Goal: Navigation & Orientation: Find specific page/section

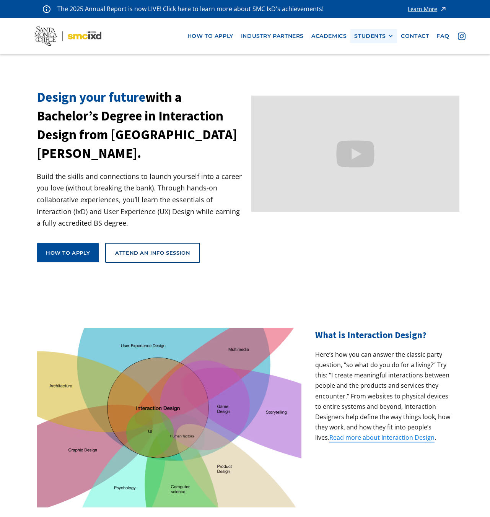
click at [382, 41] on div "STUDENTS PROspective Students GRAD SHOW 2025 Current Students Alumni" at bounding box center [373, 36] width 47 height 14
click at [382, 39] on div "STUDENTS" at bounding box center [369, 36] width 31 height 7
click at [373, 63] on link "Current Students" at bounding box center [388, 64] width 69 height 14
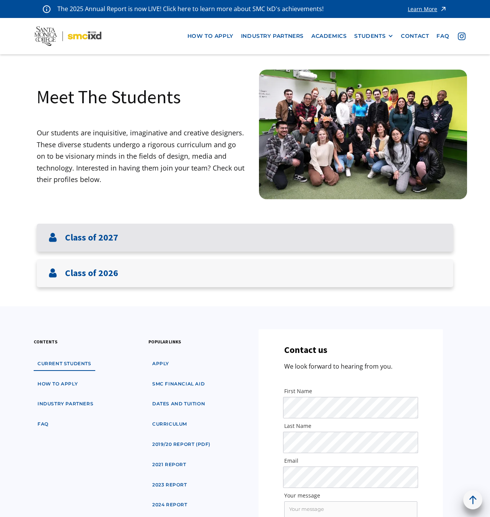
click at [143, 240] on div "Class of 2027" at bounding box center [245, 238] width 417 height 28
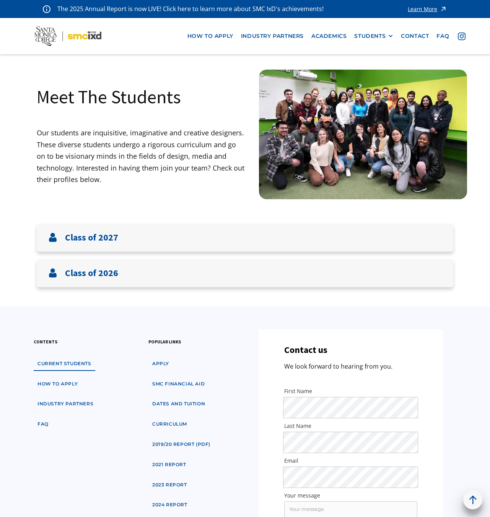
click at [89, 289] on main "Meet The Students Our students are inquisitive, imaginative and creative design…" at bounding box center [245, 395] width 490 height 683
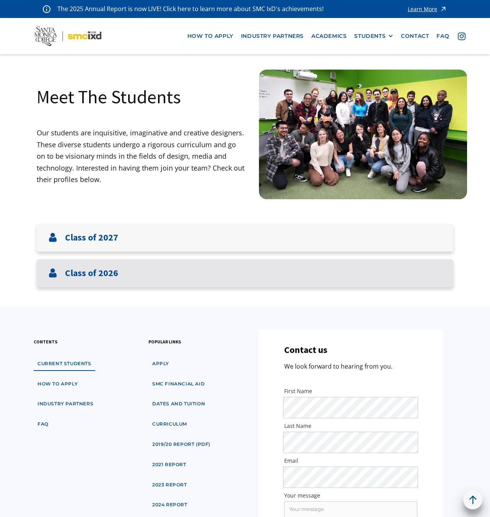
click at [86, 281] on div "Class of 2026" at bounding box center [245, 273] width 417 height 28
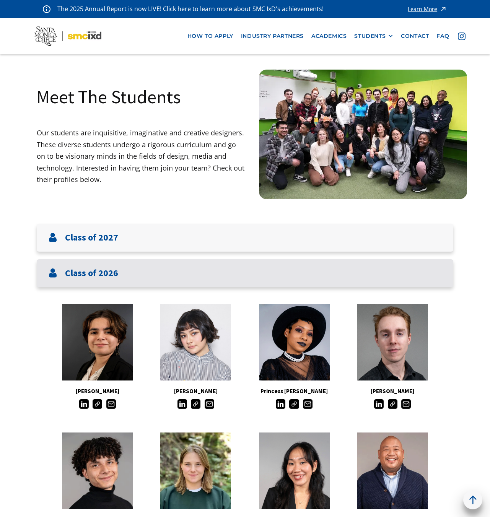
click at [112, 274] on h3 "Class of 2026" at bounding box center [91, 273] width 53 height 11
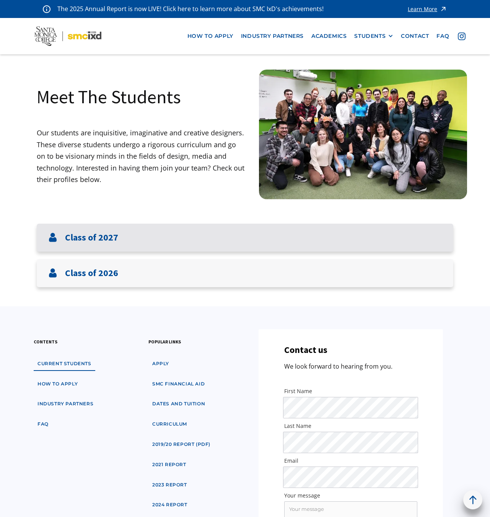
click at [122, 243] on div "Class of 2027" at bounding box center [245, 238] width 417 height 28
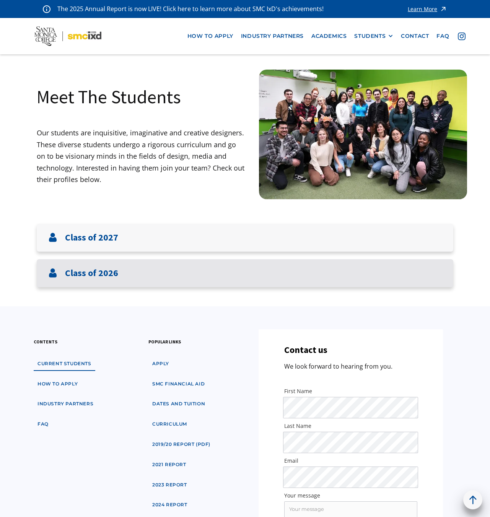
click at [120, 265] on div "Class of 2026" at bounding box center [245, 273] width 417 height 28
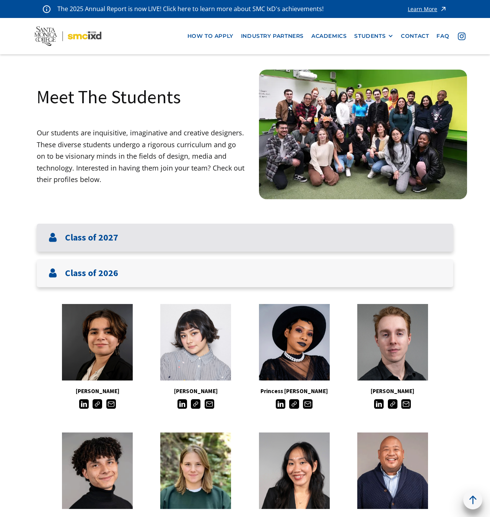
click at [123, 242] on div "Class of 2027" at bounding box center [245, 238] width 417 height 28
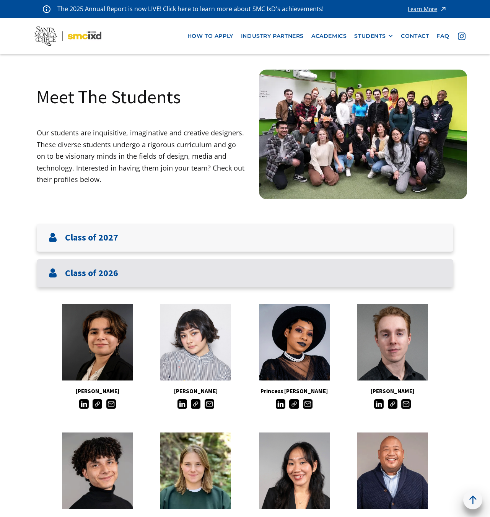
click at [124, 274] on div "Class of 2026" at bounding box center [245, 273] width 417 height 28
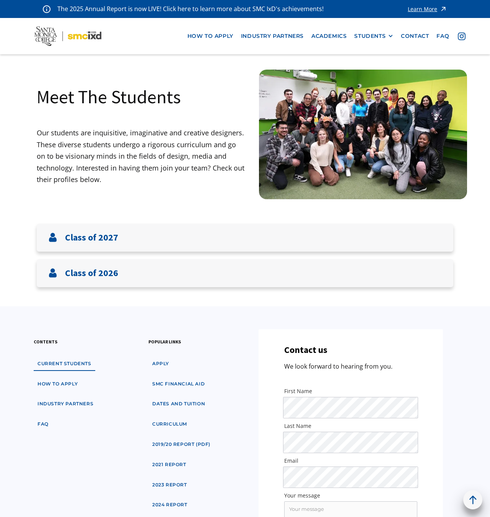
click at [227, 321] on footer "contents Current students how to apply industry partners faq popular links appl…" at bounding box center [245, 521] width 490 height 431
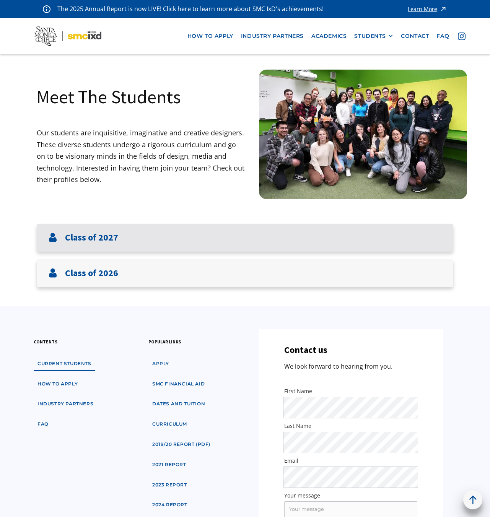
click at [159, 237] on div "Class of 2027" at bounding box center [245, 238] width 417 height 28
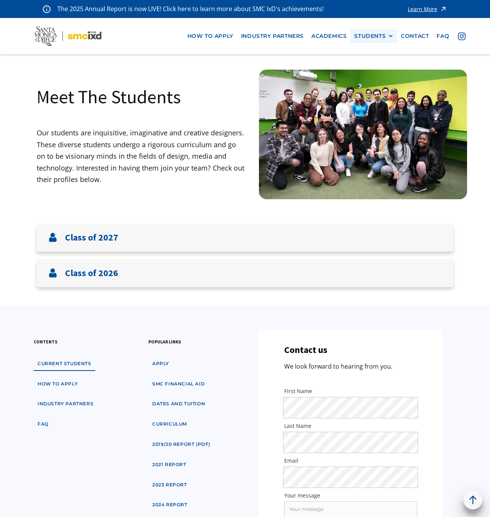
click at [381, 39] on div "STUDENTS" at bounding box center [369, 36] width 31 height 7
click at [380, 51] on link "GRAD SHOW 2025" at bounding box center [388, 50] width 69 height 14
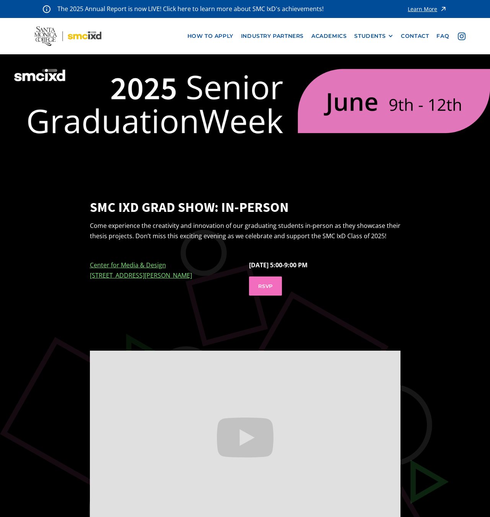
click at [387, 34] on div "STUDENTS" at bounding box center [373, 36] width 39 height 7
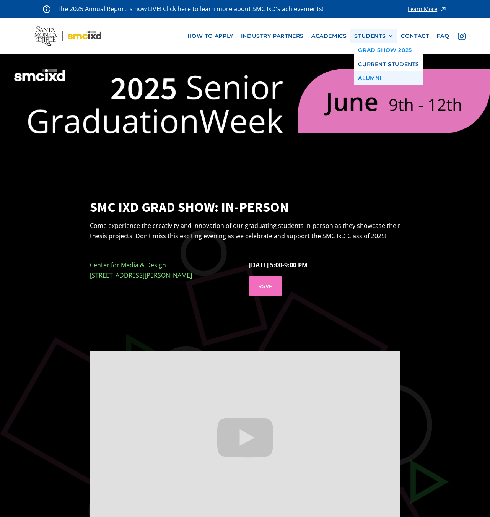
click at [378, 78] on link "Alumni" at bounding box center [388, 78] width 69 height 14
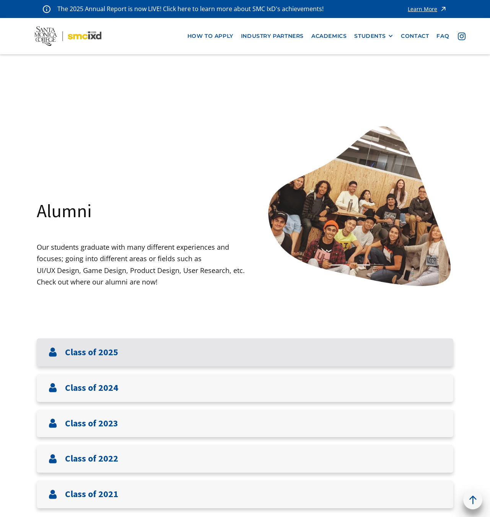
click at [105, 363] on div "Class of 2025" at bounding box center [245, 353] width 417 height 28
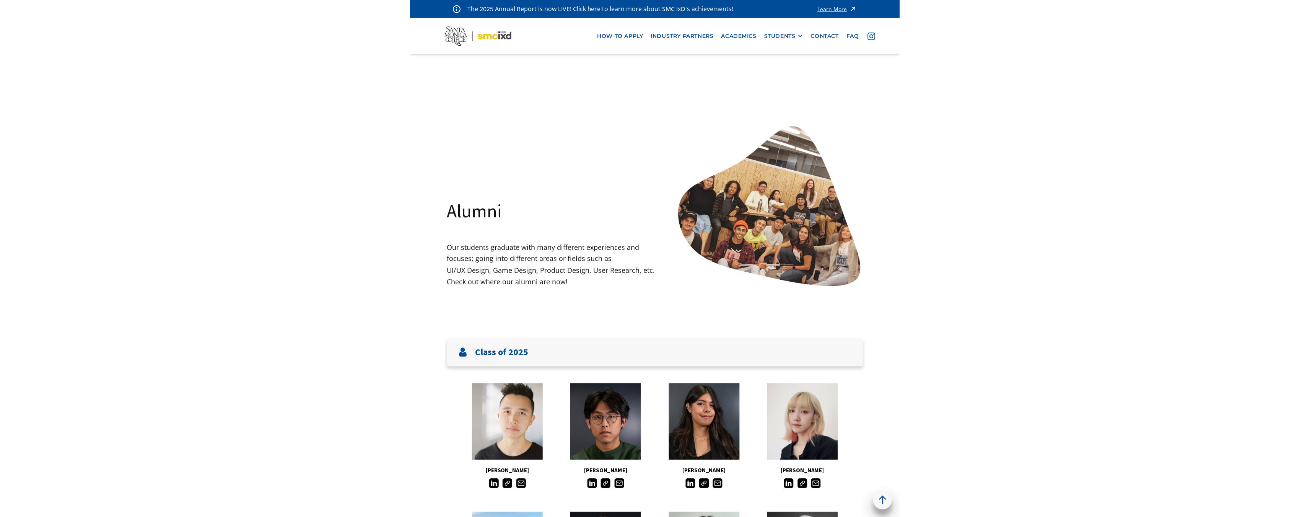
scroll to position [227, 0]
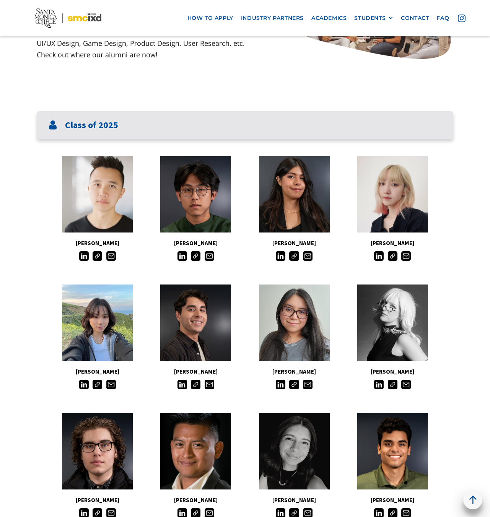
click at [99, 125] on h3 "Class of 2025" at bounding box center [91, 125] width 53 height 11
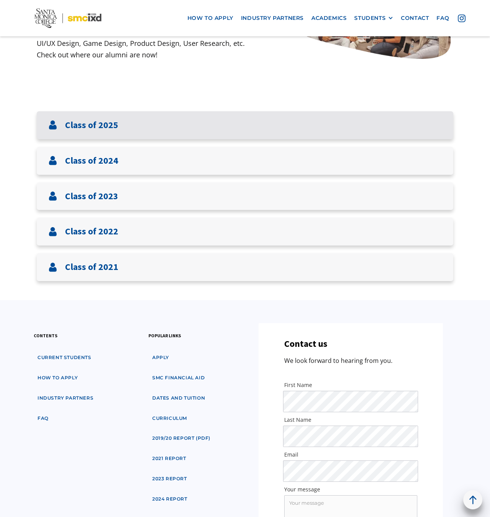
click at [99, 125] on h3 "Class of 2025" at bounding box center [91, 125] width 53 height 11
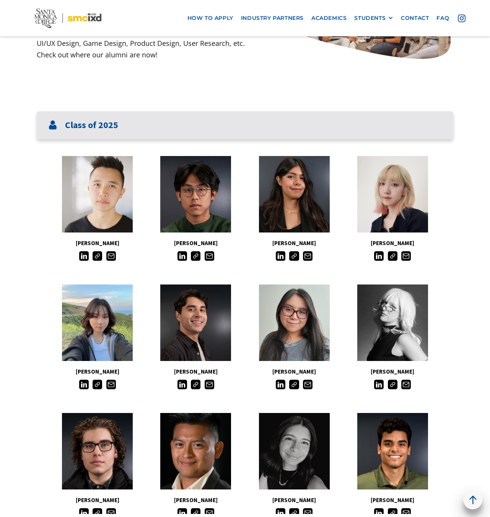
click at [99, 126] on h3 "Class of 2025" at bounding box center [91, 125] width 53 height 11
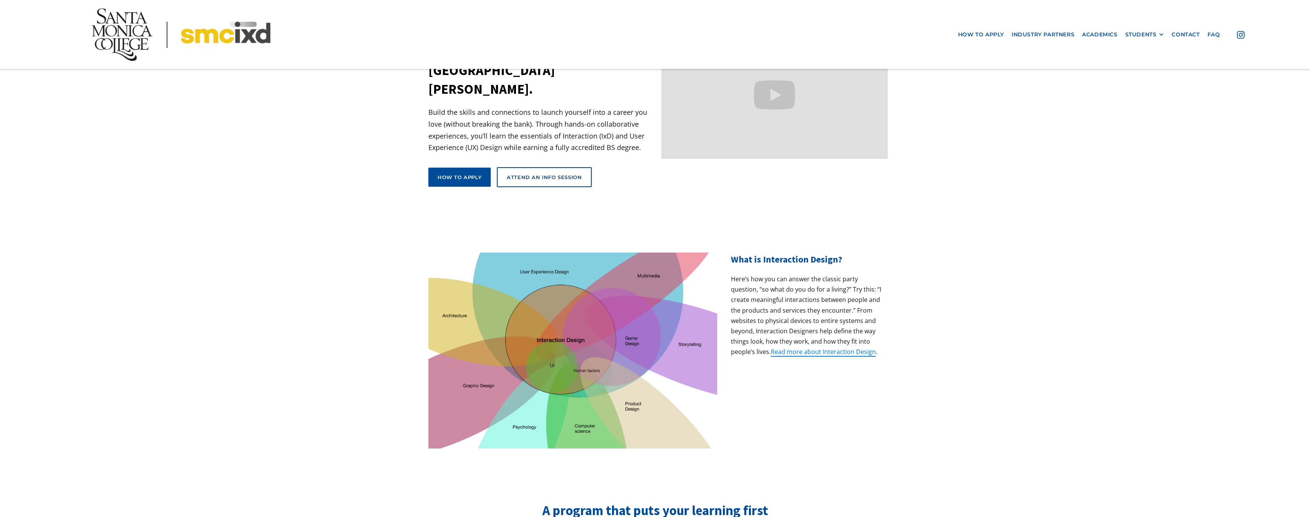
scroll to position [38, 0]
